Goal: Task Accomplishment & Management: Use online tool/utility

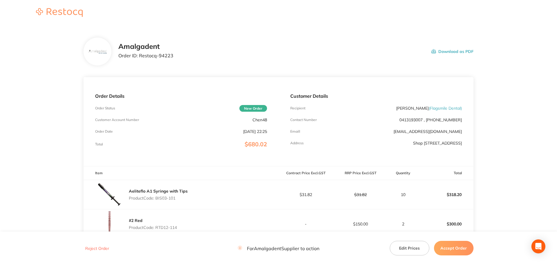
scroll to position [78, 0]
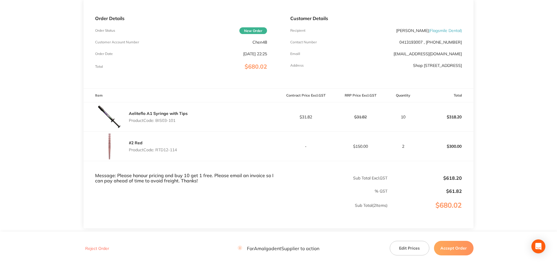
click at [44, 120] on main "Amalgadent Order ID: Restocq- 94223 Download as PDF Order Details Order Status …" at bounding box center [278, 111] width 557 height 326
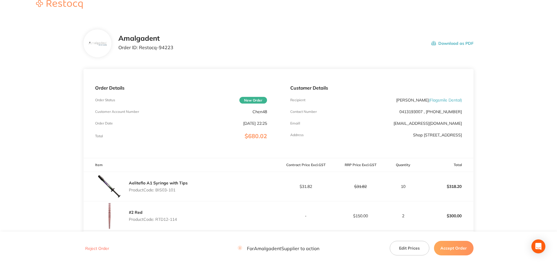
scroll to position [0, 0]
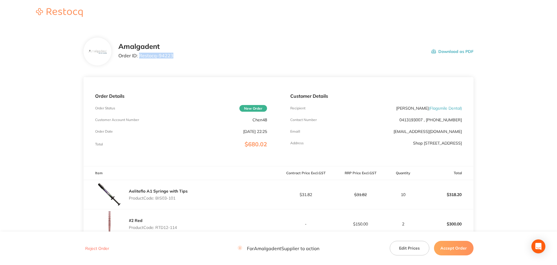
drag, startPoint x: 183, startPoint y: 55, endPoint x: 139, endPoint y: 54, distance: 43.4
click at [139, 54] on div "Amalgadent Order ID: Restocq- 94223 Download as PDF" at bounding box center [295, 51] width 355 height 18
copy p "Restocq- 94223"
click at [28, 96] on main "Amalgadent Order ID: Restocq- 94223 Download as PDF Order Details Order Status …" at bounding box center [278, 189] width 557 height 326
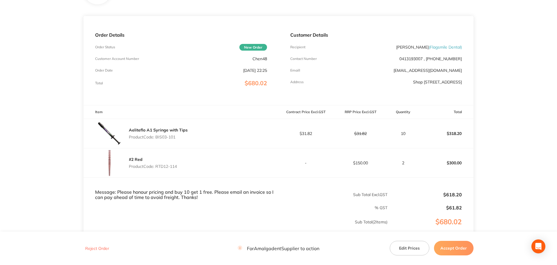
scroll to position [78, 0]
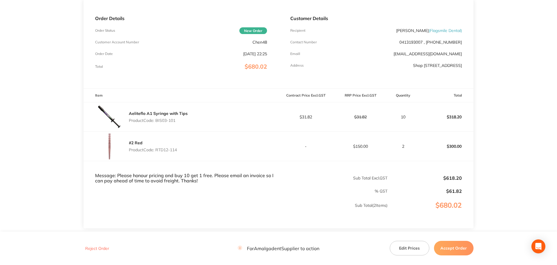
drag, startPoint x: 183, startPoint y: 120, endPoint x: 156, endPoint y: 119, distance: 27.1
click at [156, 119] on p "Product Code: BIS03-101" at bounding box center [158, 120] width 59 height 5
copy p "BIS03-101"
drag, startPoint x: 182, startPoint y: 150, endPoint x: 157, endPoint y: 150, distance: 25.3
click at [157, 150] on div "#2 Red Product Code: RTD12-114" at bounding box center [180, 146] width 195 height 29
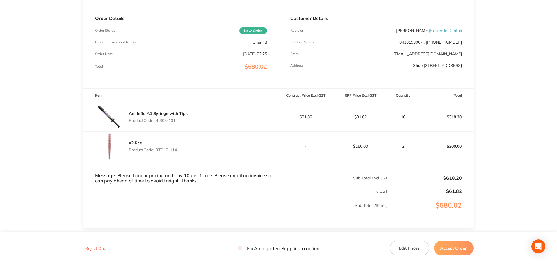
copy p "RTD12-114"
click at [524, 185] on main "Amalgadent Order ID: Restocq- 94223 Download as PDF Order Details Order Status …" at bounding box center [278, 111] width 557 height 326
click at [449, 248] on button "Accept Order" at bounding box center [454, 248] width 40 height 15
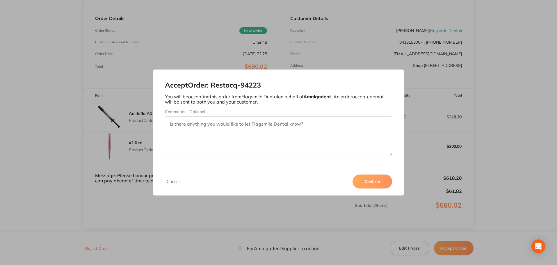
click at [207, 130] on textarea "Comments - Optional" at bounding box center [278, 136] width 227 height 40
click at [195, 131] on textarea "the invoice has been emailed, please let me know once this has been paid so we …" at bounding box center [278, 136] width 227 height 40
drag, startPoint x: 244, startPoint y: 132, endPoint x: 195, endPoint y: 130, distance: 49.8
click at [195, 130] on textarea "the invoice has been emailed, please let me know once this has been paid so we …" at bounding box center [278, 136] width 227 height 40
type textarea "the invoice has been emailed, please let me know once this has been paid so we …"
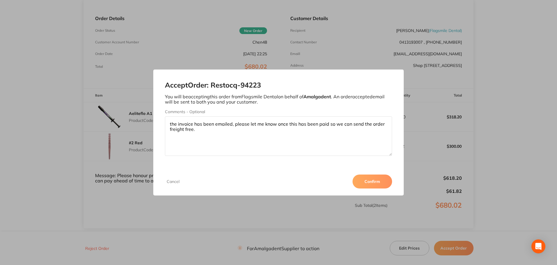
click at [372, 183] on button "Confirm" at bounding box center [372, 181] width 40 height 14
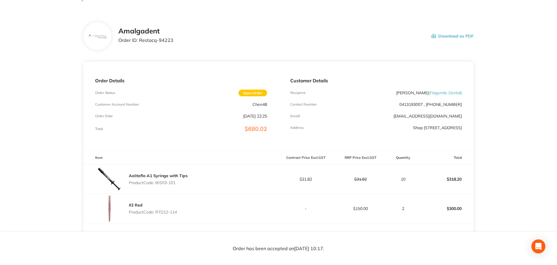
scroll to position [0, 0]
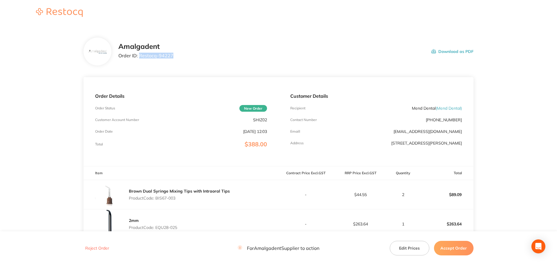
drag, startPoint x: 177, startPoint y: 56, endPoint x: 139, endPoint y: 54, distance: 38.4
click at [139, 54] on div "Amalgadent Order ID: Restocq- 94227 Download as PDF" at bounding box center [295, 51] width 355 height 18
copy p "Restocq- 94227"
drag, startPoint x: 514, startPoint y: 104, endPoint x: 498, endPoint y: 107, distance: 15.6
click at [514, 104] on main "Amalgadent Order ID: Restocq- 94227 Download as PDF Order Details Order Status …" at bounding box center [278, 186] width 557 height 321
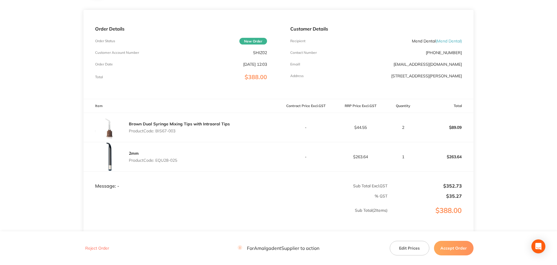
scroll to position [78, 0]
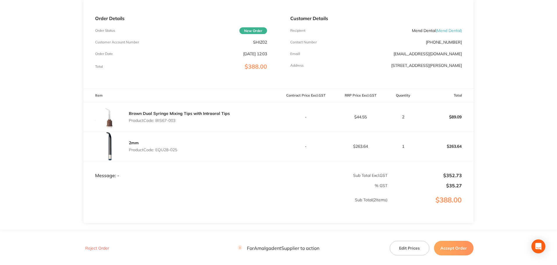
drag, startPoint x: 180, startPoint y: 151, endPoint x: 158, endPoint y: 149, distance: 22.8
click at [158, 149] on div "2mm Product Code: EQU28-025" at bounding box center [180, 146] width 195 height 29
drag, startPoint x: 156, startPoint y: 149, endPoint x: 182, endPoint y: 149, distance: 26.2
click at [182, 149] on div "2mm Product Code: EQU28-025" at bounding box center [180, 146] width 195 height 29
copy p "EQU28-025"
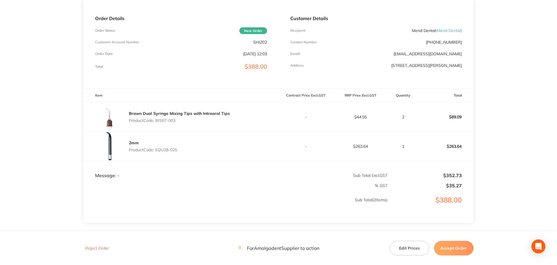
click at [524, 151] on main "Amalgadent Order ID: Restocq- 94227 Download as PDF Order Details Order Status …" at bounding box center [278, 108] width 557 height 321
drag, startPoint x: 535, startPoint y: 92, endPoint x: 509, endPoint y: 147, distance: 61.5
click at [536, 94] on main "Amalgadent Order ID: Restocq- 94227 Download as PDF Order Details Order Status …" at bounding box center [278, 108] width 557 height 321
click at [459, 248] on button "Accept Order" at bounding box center [454, 248] width 40 height 15
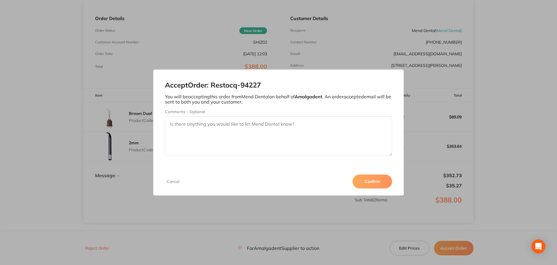
click at [375, 181] on button "Confirm" at bounding box center [372, 181] width 40 height 14
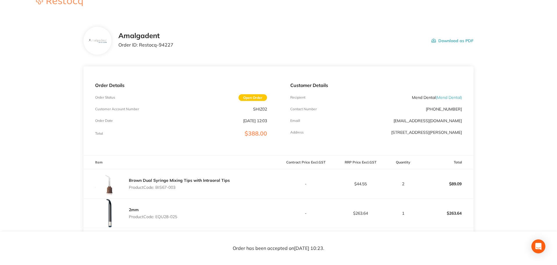
scroll to position [0, 0]
